Goal: Navigation & Orientation: Find specific page/section

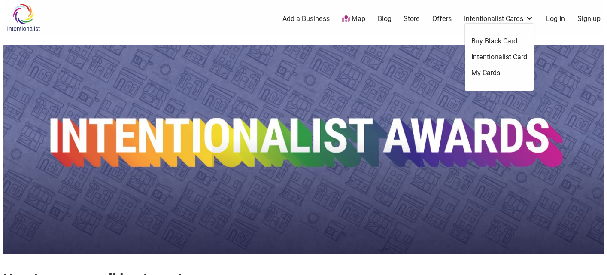
click at [501, 18] on link "Intentionalist Cards" at bounding box center [498, 18] width 69 height 9
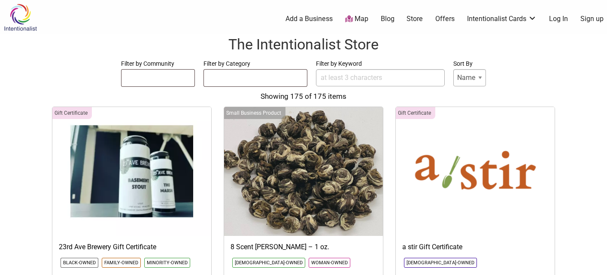
select select
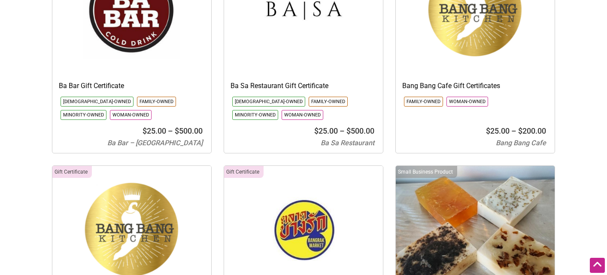
scroll to position [1048, 0]
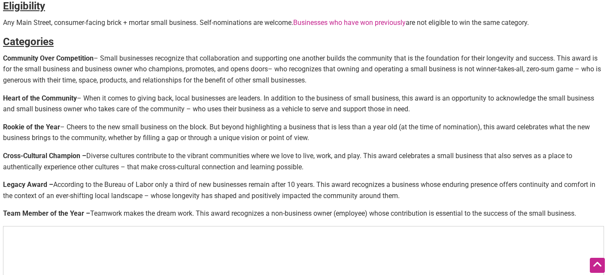
scroll to position [346, 0]
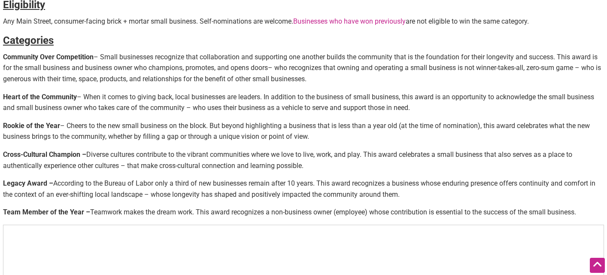
click at [348, 82] on div "Nominate a small business! The annual Intentionalist Awards recognize small bus…" at bounding box center [303, 76] width 601 height 759
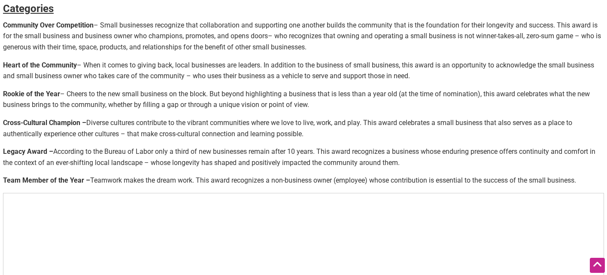
scroll to position [377, 0]
